Goal: Task Accomplishment & Management: Manage account settings

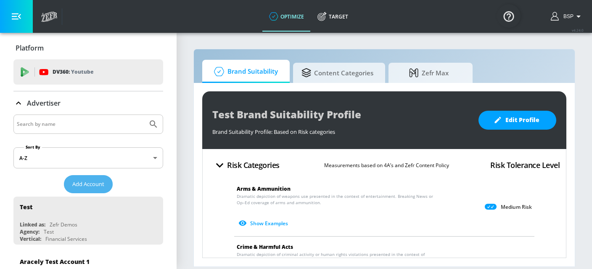
click at [83, 187] on span "Add Account" at bounding box center [88, 184] width 32 height 10
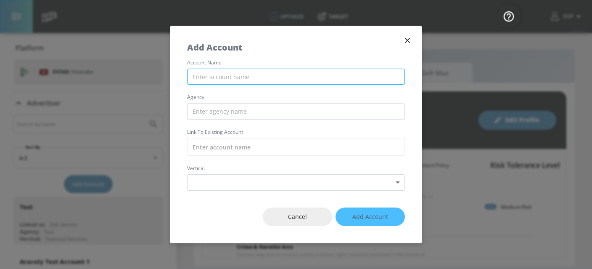
click at [211, 77] on input "text" at bounding box center [296, 77] width 218 height 16
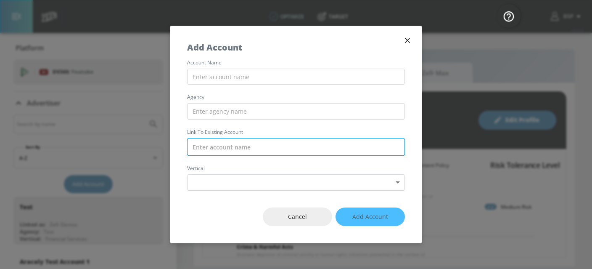
click at [224, 149] on input "text" at bounding box center [296, 147] width 218 height 18
paste input "Publicis_Mars_APMEA_AU_Meta"
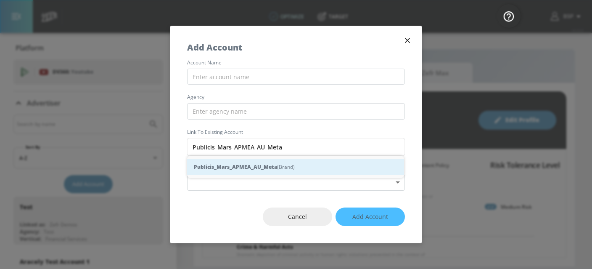
click at [242, 171] on strong "Publicis_Mars_APMEA_AU_Meta" at bounding box center [235, 166] width 83 height 9
type input "Publicis_Mars_APMEA_AU_Meta (Brand)"
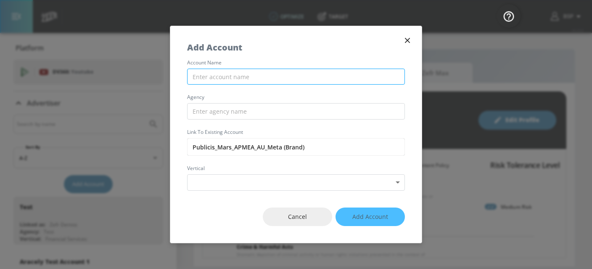
click at [206, 79] on input "text" at bounding box center [296, 77] width 218 height 16
paste input "Publicis_Mars_APMEA_AU_Meta"
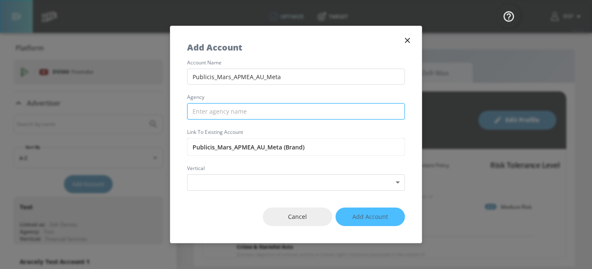
type input "Publicis_Mars_APMEA_AU_Meta"
click at [219, 112] on input "text" at bounding box center [296, 111] width 218 height 16
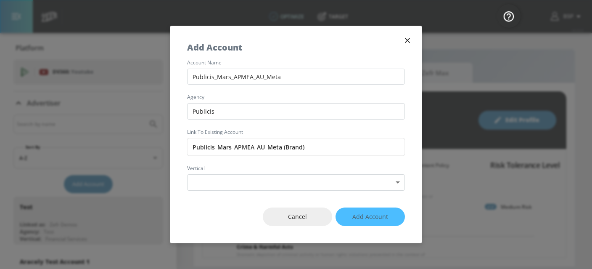
type input "Publicis"
click at [233, 160] on div "account name Publicis_Mars_APMEA_AU_Meta agency Publicis Link to Existing Accou…" at bounding box center [295, 125] width 251 height 130
click at [231, 179] on body "optimize Target optimize Target v 4.24.0 BSP Platform DV360: Youtube DV360: You…" at bounding box center [296, 134] width 592 height 269
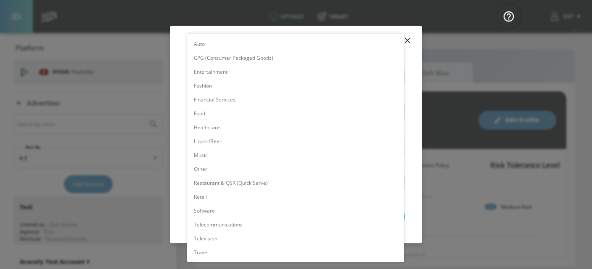
click at [235, 63] on li "CPG (Consumer Packaged Goods)" at bounding box center [295, 58] width 217 height 14
type input "[object Object]"
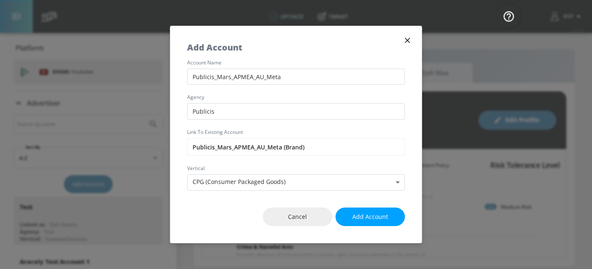
click at [232, 221] on div "Cancel Add Account" at bounding box center [295, 216] width 251 height 53
click at [367, 211] on span "Add Account" at bounding box center [370, 216] width 36 height 11
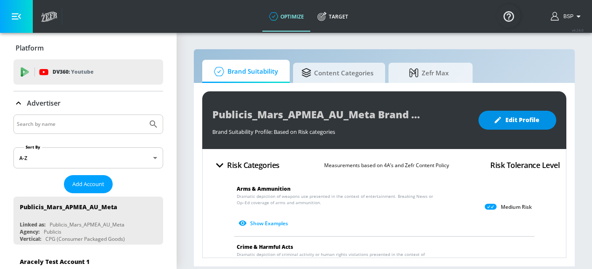
click at [491, 127] on button "Edit Profile" at bounding box center [517, 120] width 78 height 19
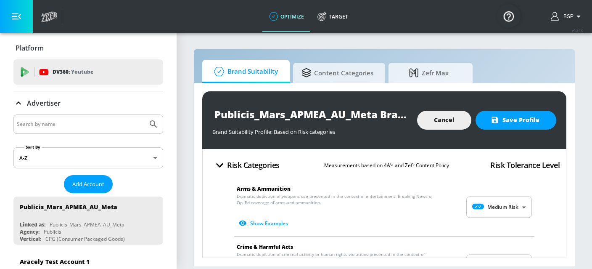
scroll to position [5, 0]
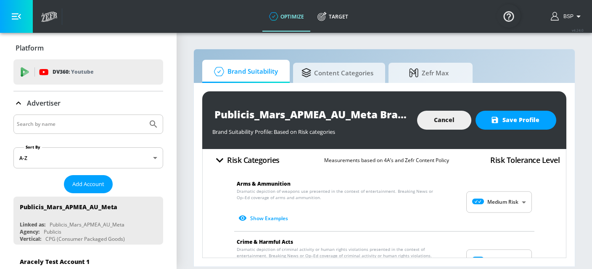
click at [519, 200] on body "optimize Target optimize Target v 4.24.0 BSP Platform DV360: Youtube DV360: You…" at bounding box center [296, 134] width 592 height 269
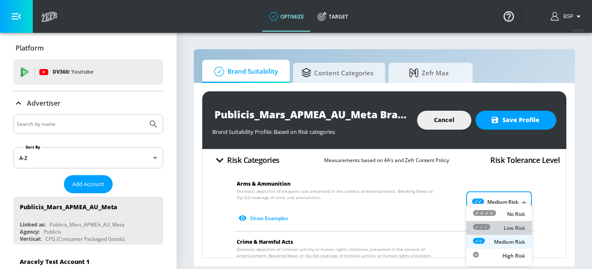
click at [518, 226] on p "Low Risk" at bounding box center [514, 228] width 21 height 8
type input "LOW"
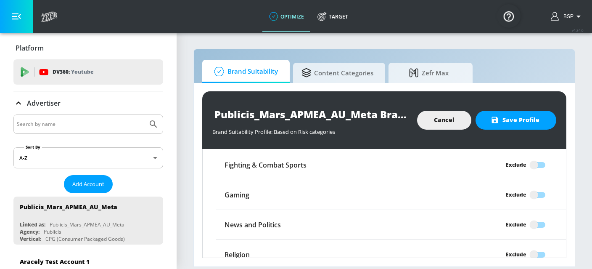
scroll to position [864, 0]
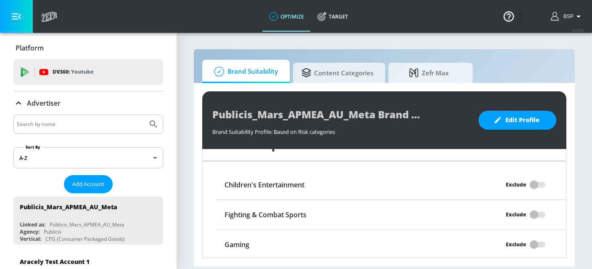
scroll to position [761, 0]
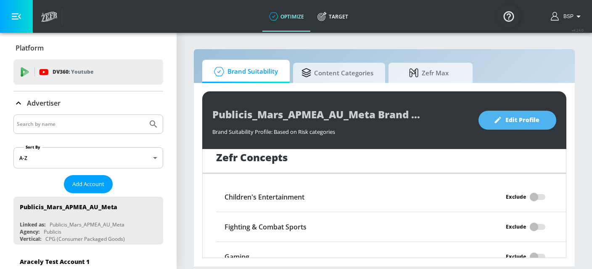
click at [503, 128] on button "Edit Profile" at bounding box center [517, 120] width 78 height 19
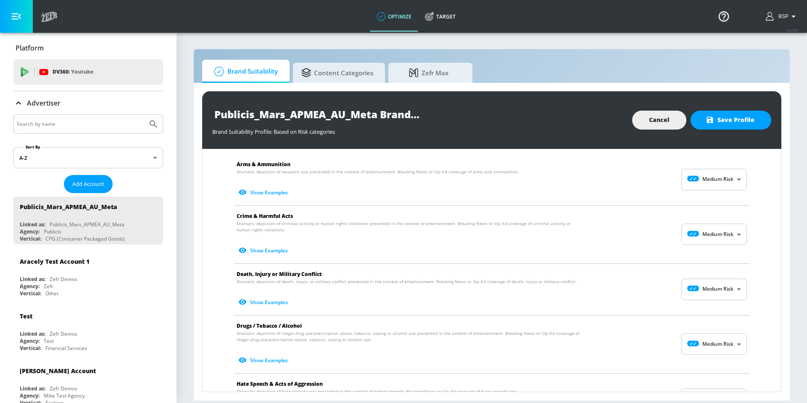
scroll to position [24, 0]
click at [277, 268] on button "Show Examples" at bounding box center [264, 303] width 55 height 14
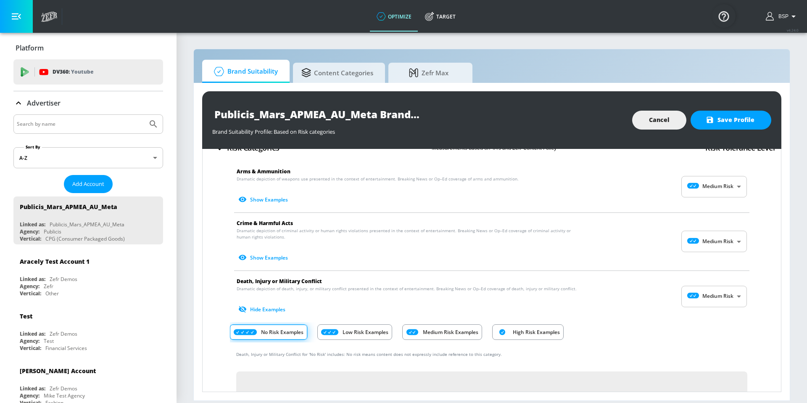
scroll to position [0, 0]
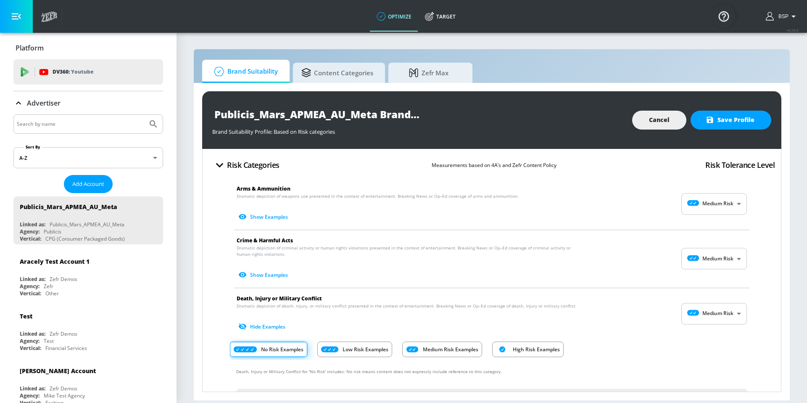
click at [592, 268] on span "Death, Injury or Military Conflict" at bounding box center [485, 298] width 497 height 9
click at [592, 268] on body "optimize Target optimize Target v 4.24.0 BSP Platform DV360: Youtube DV360: You…" at bounding box center [403, 201] width 807 height 403
click at [592, 268] on div at bounding box center [403, 201] width 807 height 403
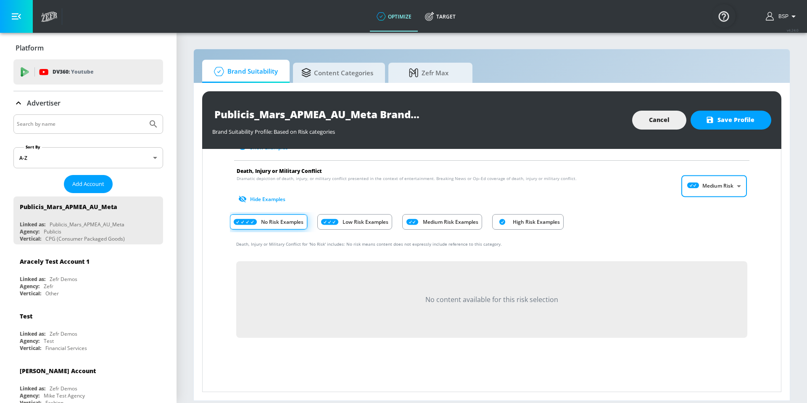
scroll to position [128, 0]
